Goal: Task Accomplishment & Management: Manage account settings

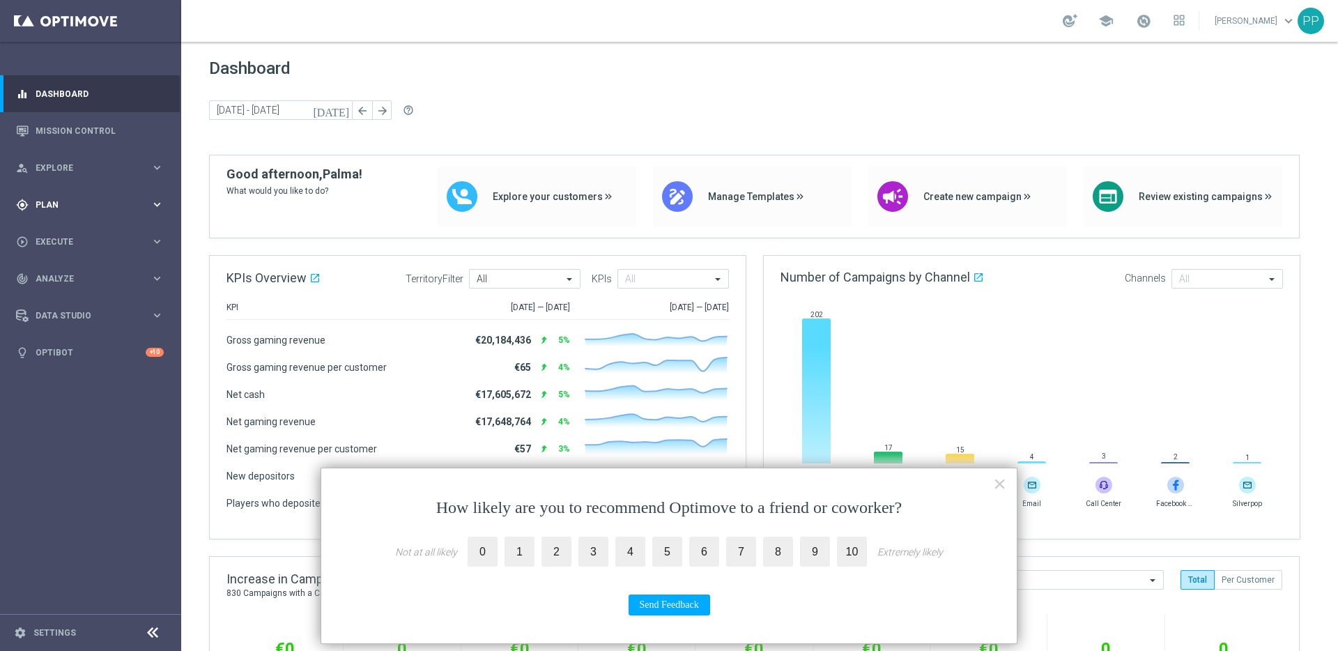
click at [49, 201] on span "Plan" at bounding box center [93, 205] width 115 height 8
click at [50, 229] on link "Target Groups" at bounding box center [90, 233] width 109 height 11
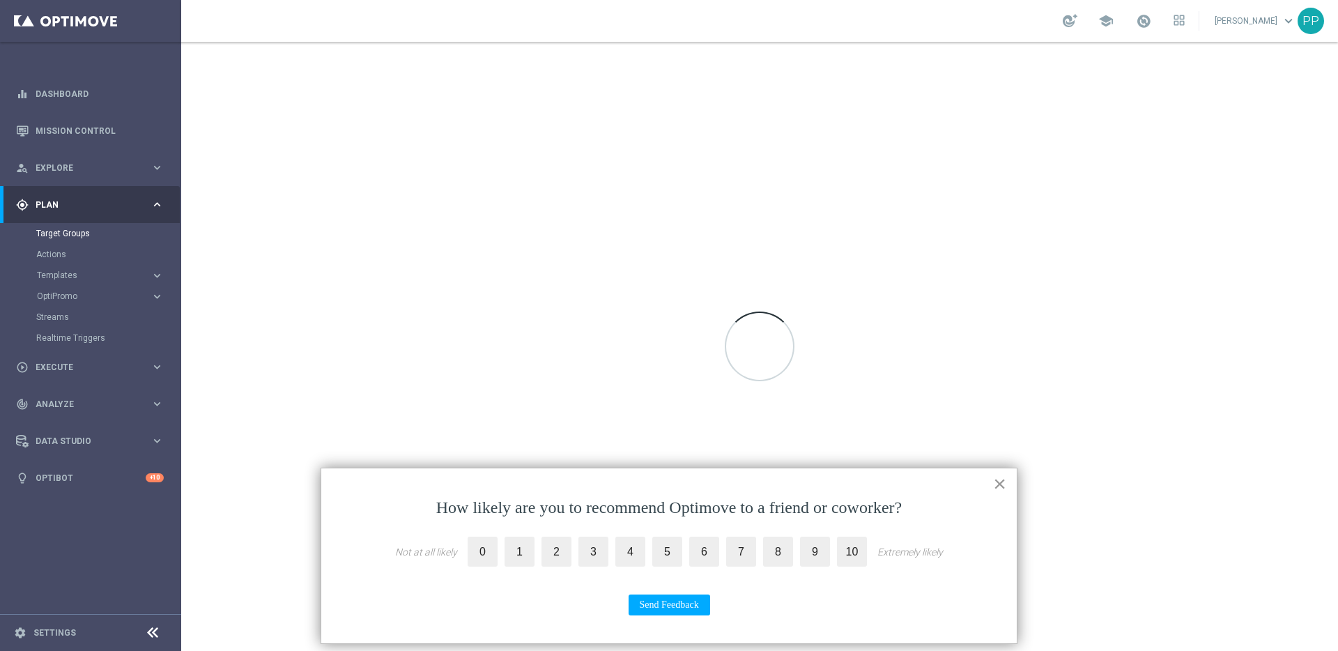
click at [1000, 494] on button "×" at bounding box center [999, 484] width 13 height 22
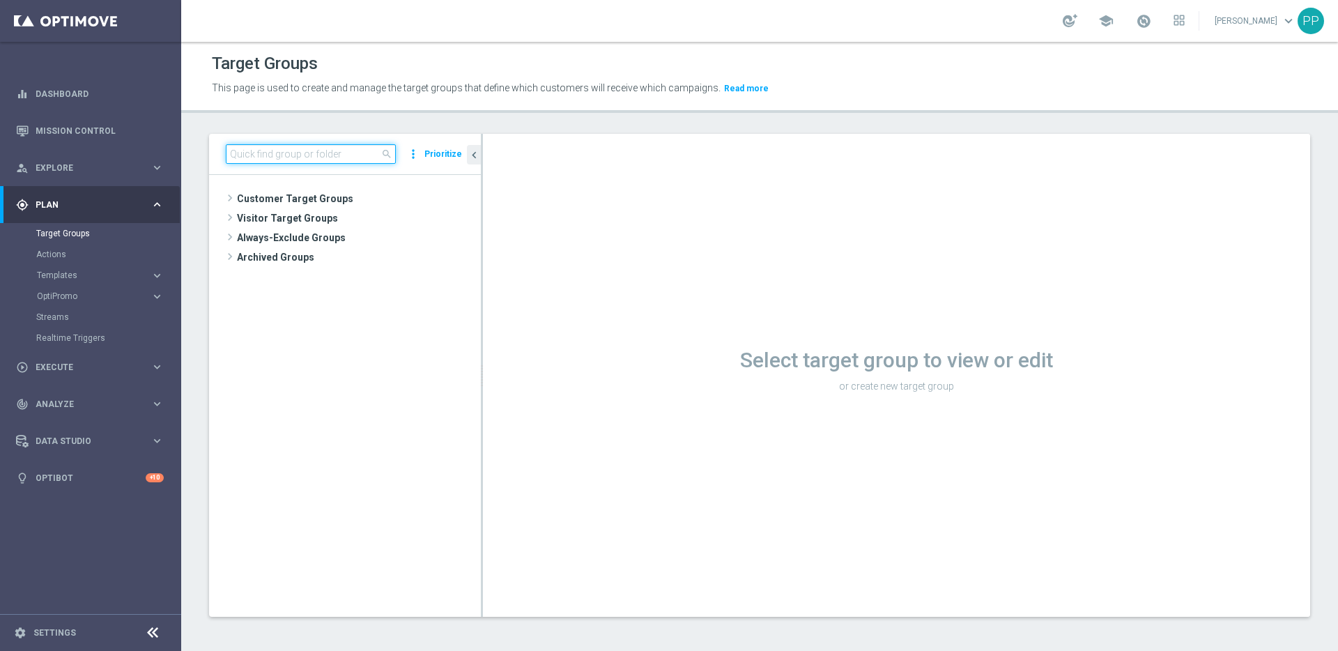
click at [359, 160] on input at bounding box center [311, 154] width 170 height 20
paste input "de_TGT_VIP_EM_TAC_MIX__ALL"
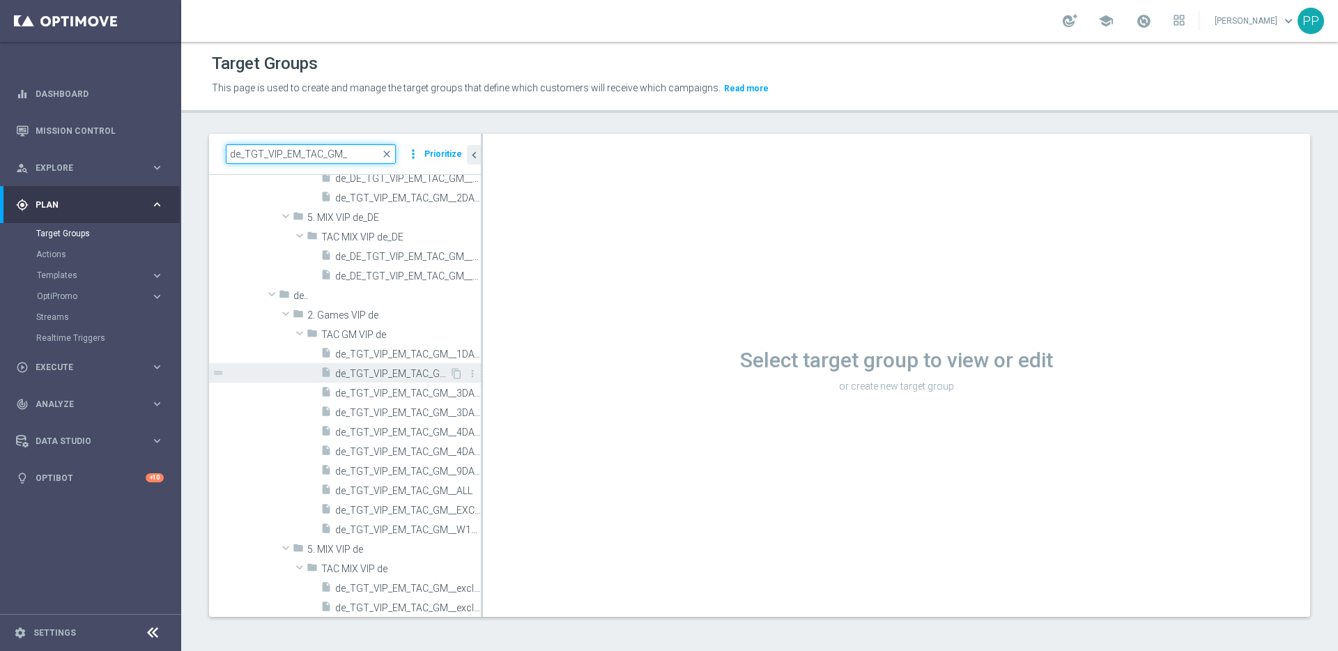
scroll to position [568, 0]
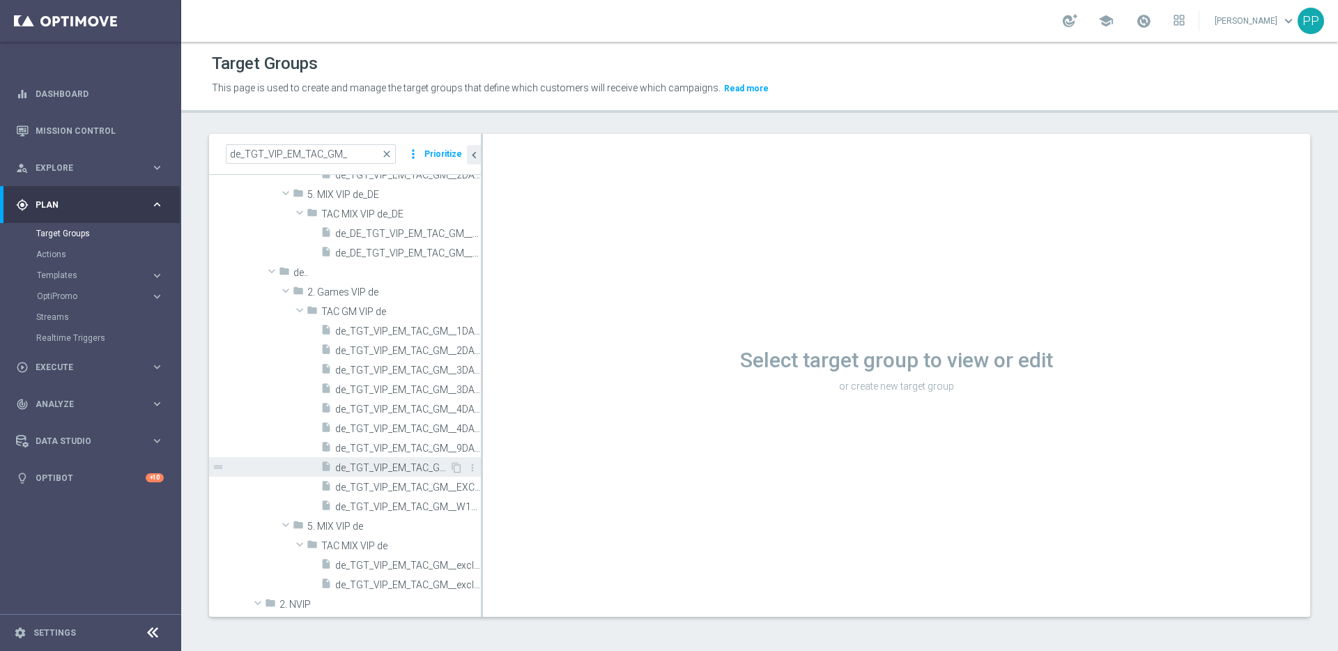
click at [413, 471] on span "de_TGT_VIP_EM_TAC_GM__ALL" at bounding box center [392, 468] width 114 height 12
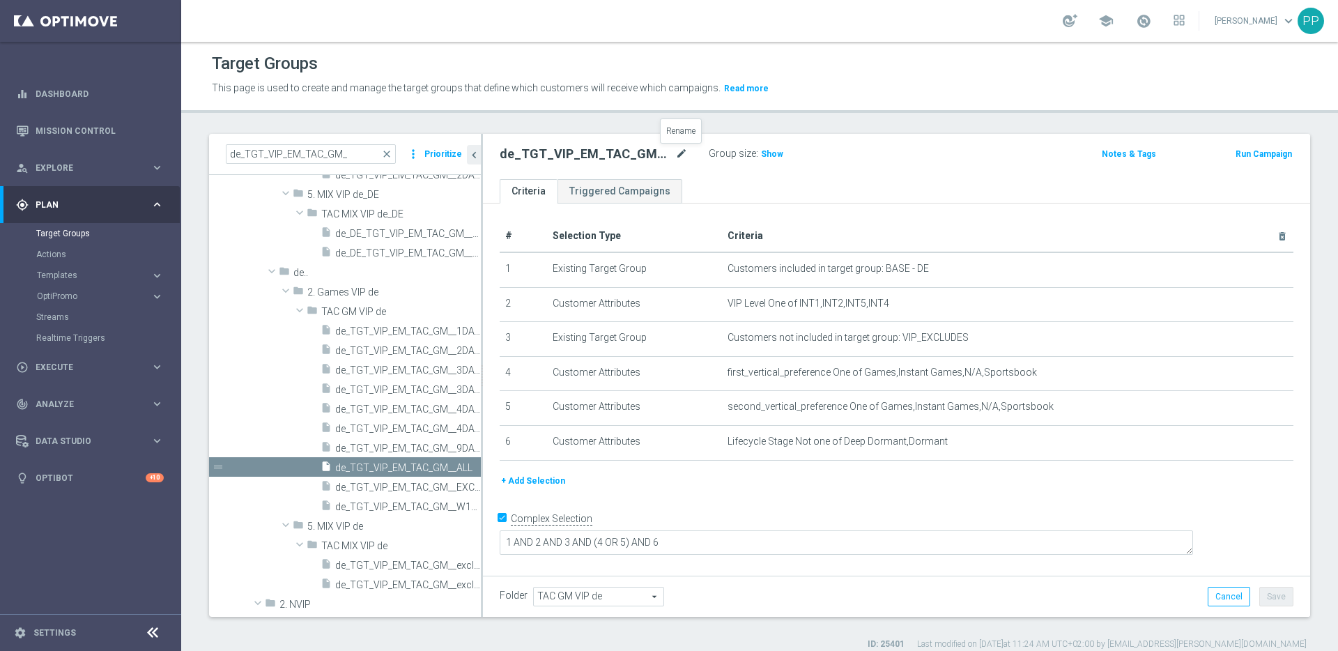
click at [684, 153] on icon "mode_edit" at bounding box center [681, 154] width 13 height 17
drag, startPoint x: 239, startPoint y: 155, endPoint x: 220, endPoint y: 153, distance: 18.9
click at [220, 153] on div "de_TGT_VIP_EM_TAC_GM_ close more_vert Prioritize" at bounding box center [345, 154] width 272 height 41
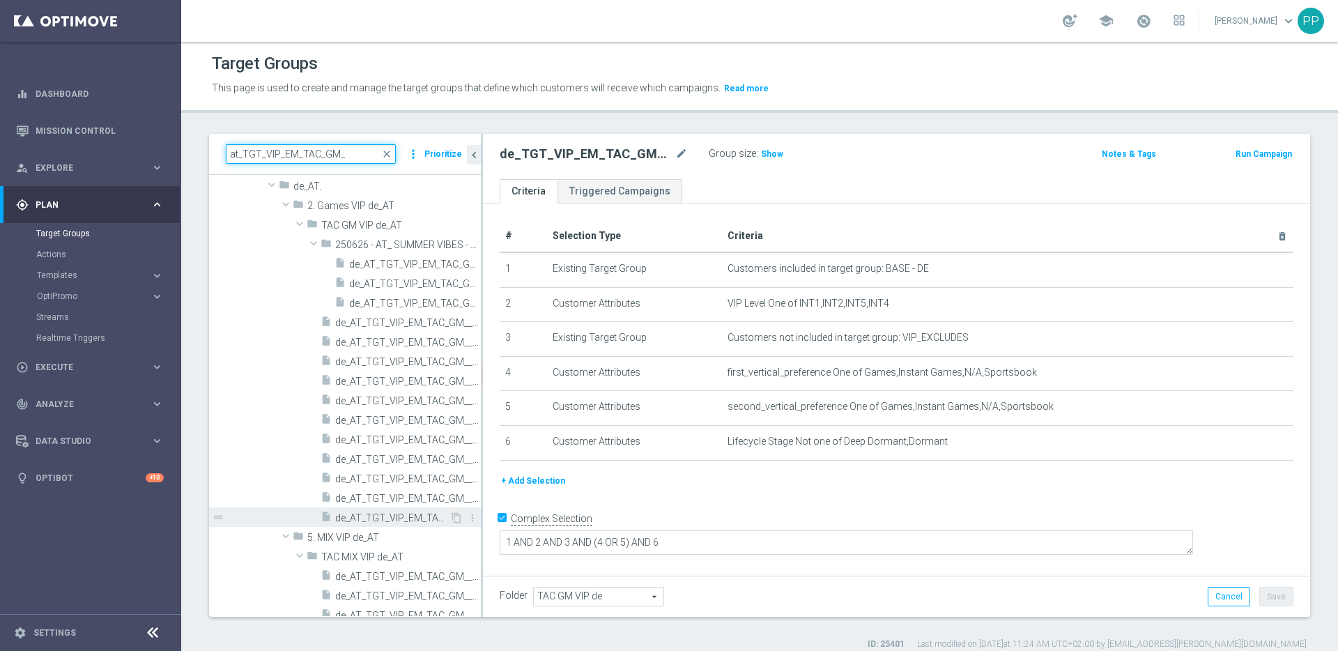
scroll to position [451, 0]
type input "at_TGT_VIP_EM_TAC_GM_"
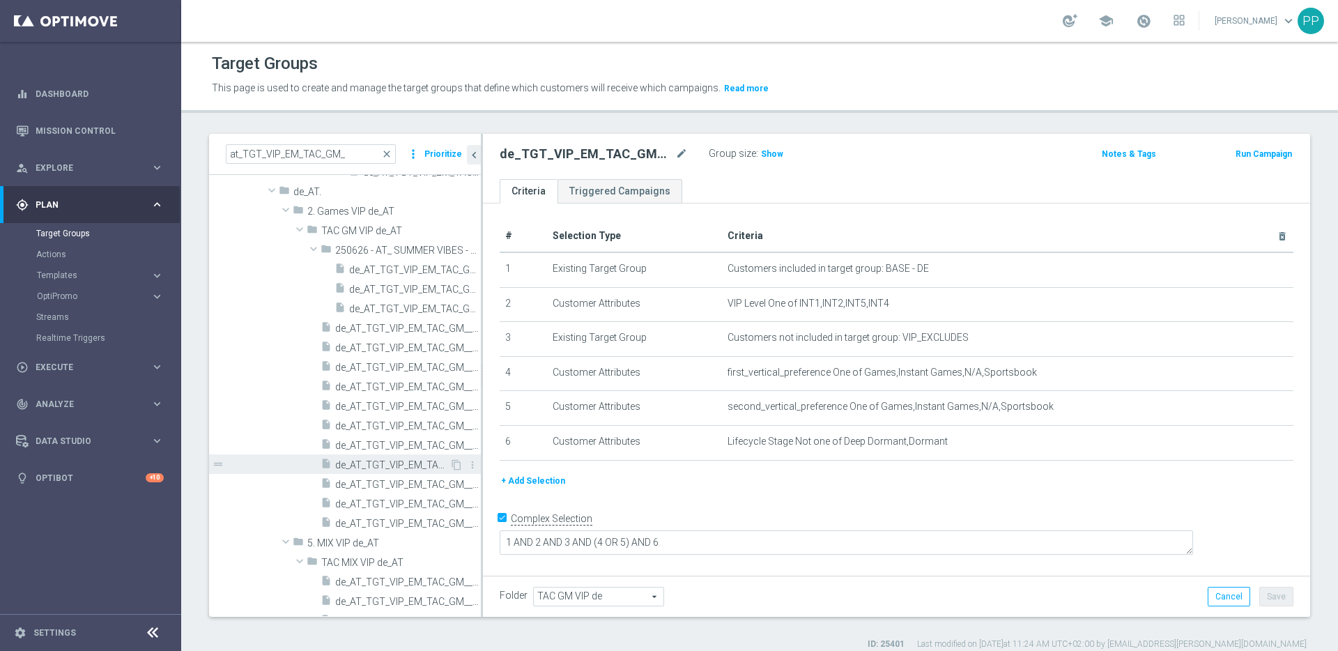
click at [399, 464] on span "de_AT_TGT_VIP_EM_TAC_GM__ALL" at bounding box center [392, 465] width 114 height 12
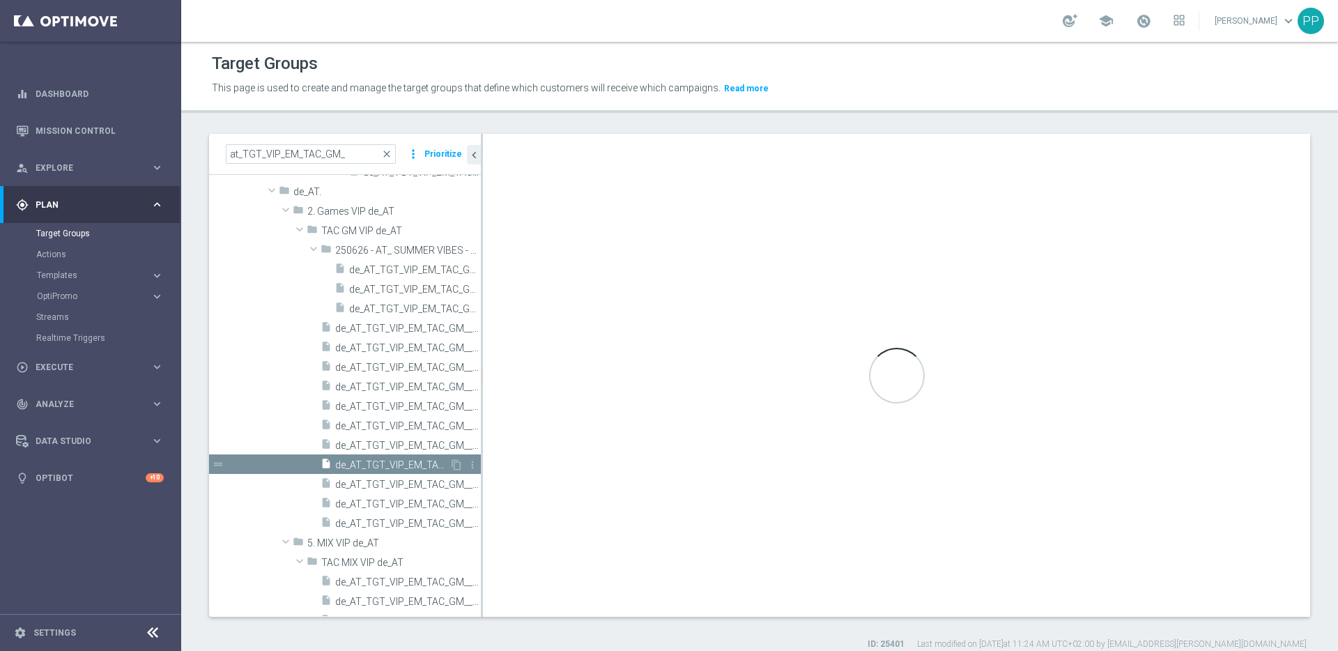
type input "TAC GM VIP de_AT"
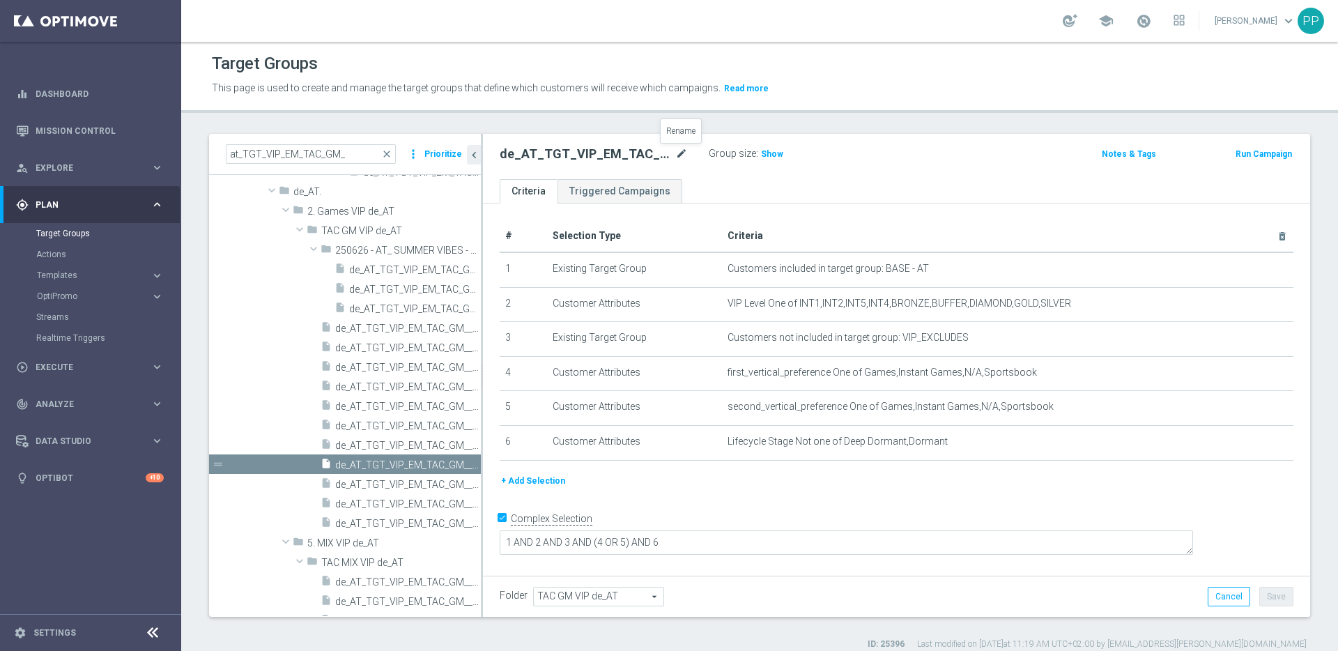
click at [679, 151] on icon "mode_edit" at bounding box center [681, 154] width 13 height 17
